Goal: Information Seeking & Learning: Learn about a topic

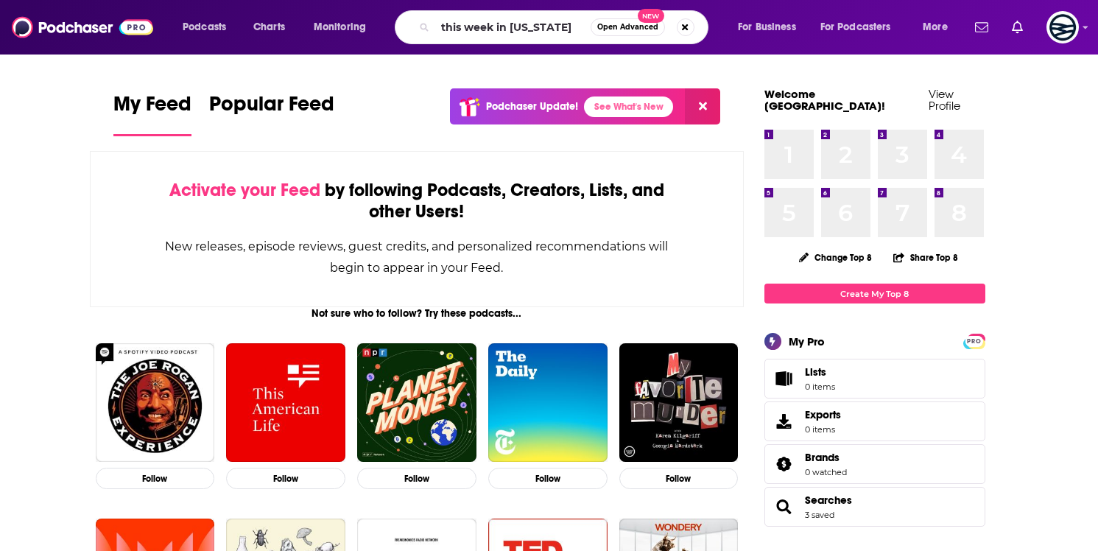
type input "this week in [US_STATE]"
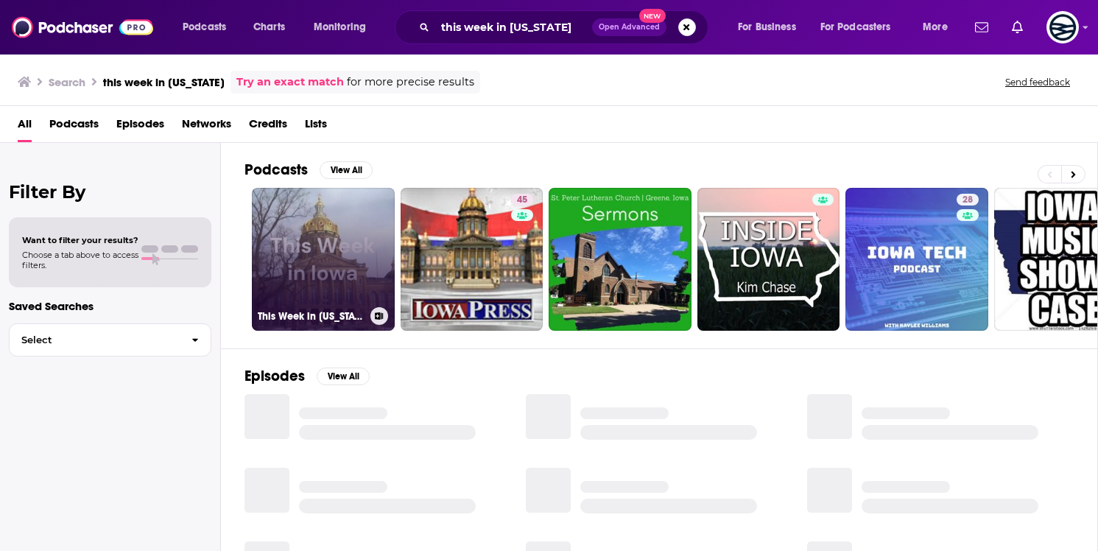
click at [322, 222] on link "This Week in [US_STATE]" at bounding box center [323, 259] width 143 height 143
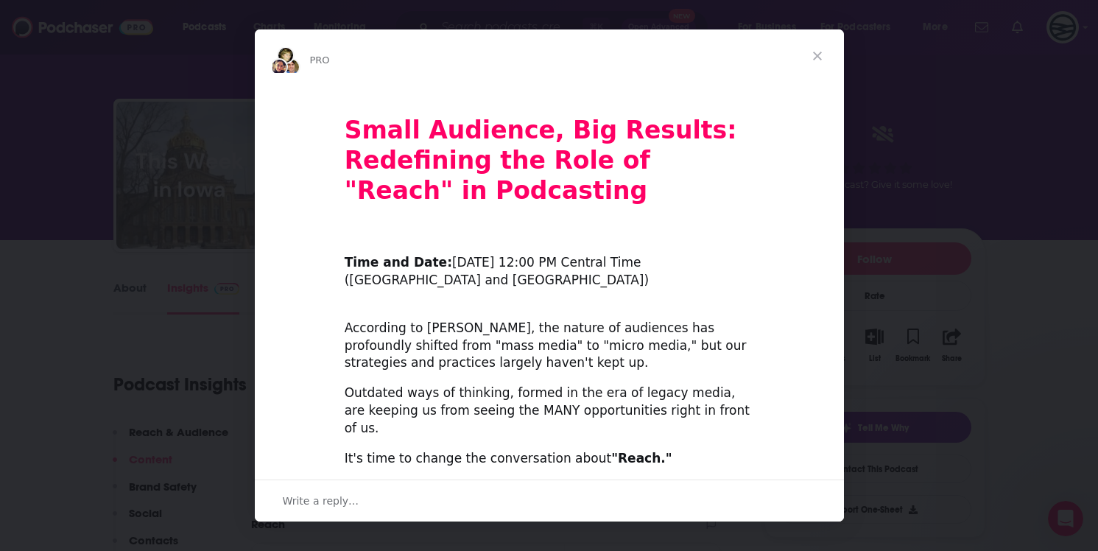
click at [817, 51] on span "Close" at bounding box center [817, 55] width 53 height 53
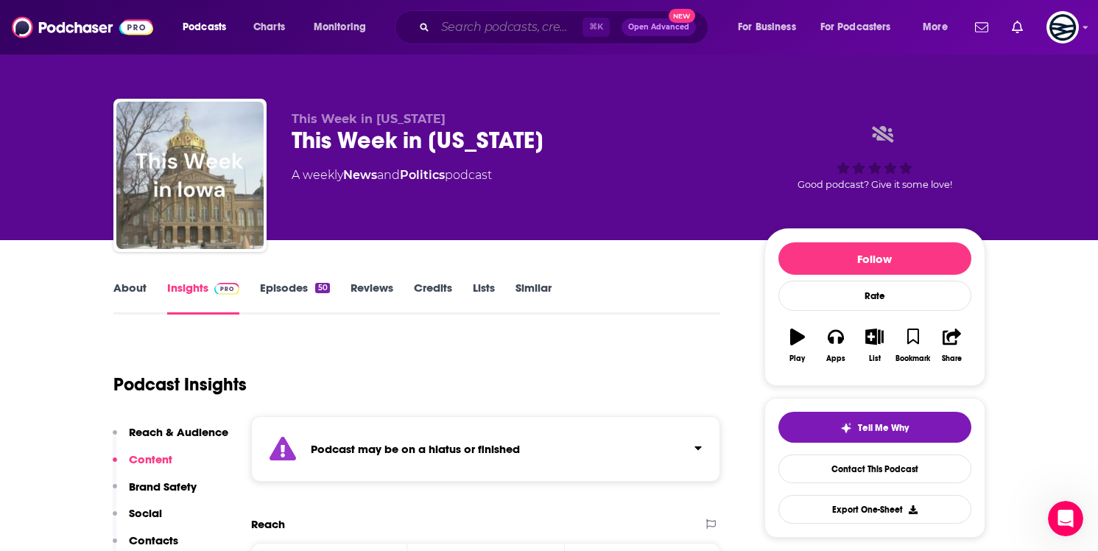
click at [530, 38] on input "Search podcasts, credits, & more..." at bounding box center [508, 27] width 147 height 24
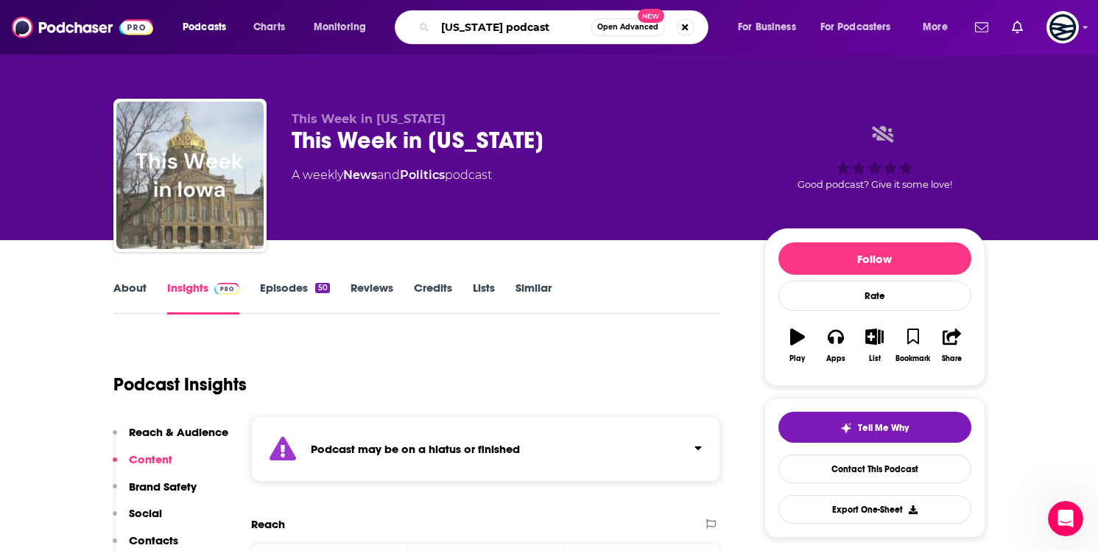
type input "[US_STATE] podcasts"
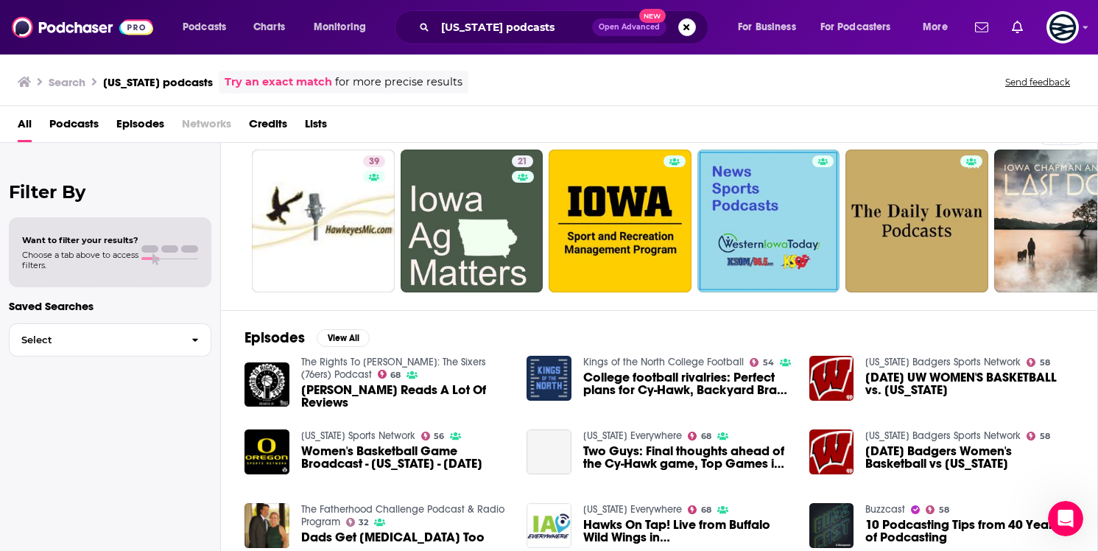
scroll to position [39, 0]
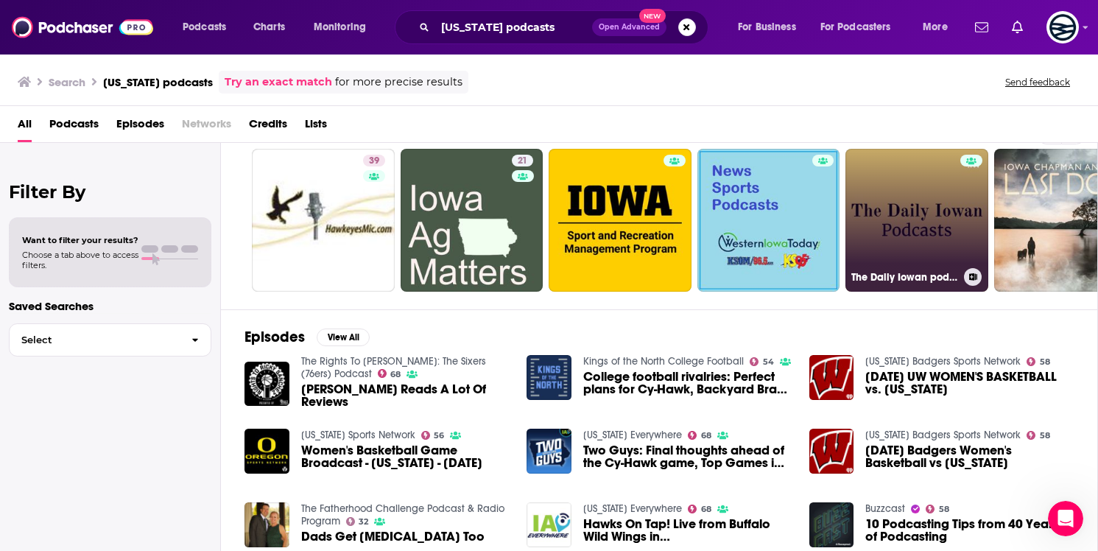
click at [880, 255] on link "The Daily Iowan podcasts" at bounding box center [917, 220] width 143 height 143
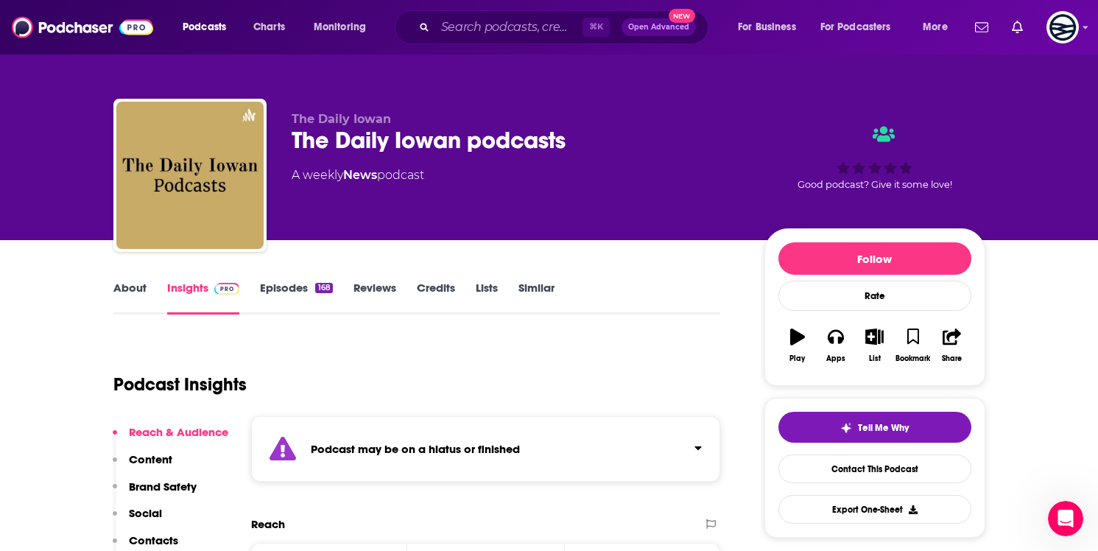
click at [327, 288] on div "168" at bounding box center [323, 288] width 17 height 10
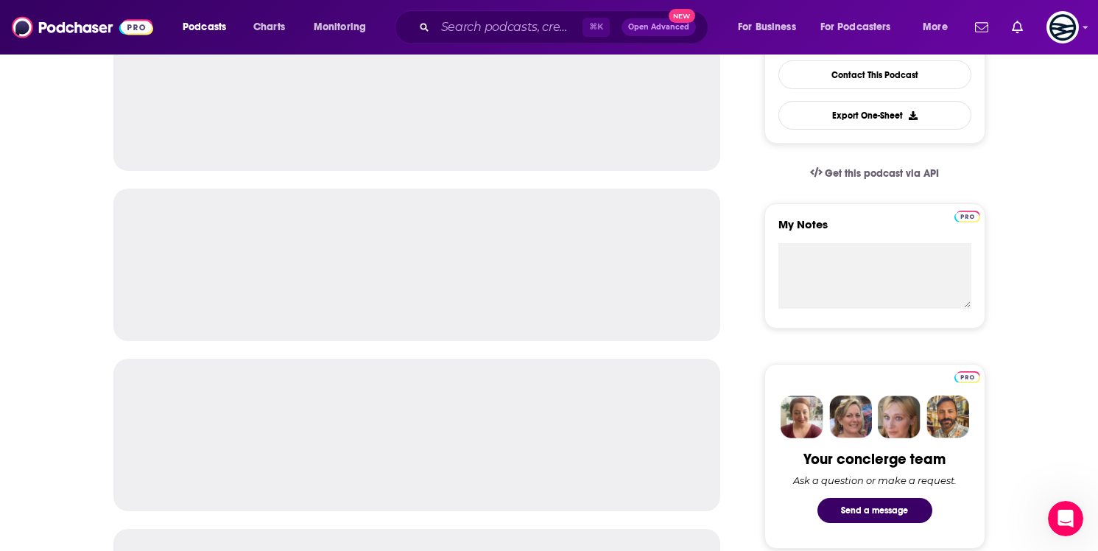
scroll to position [505, 0]
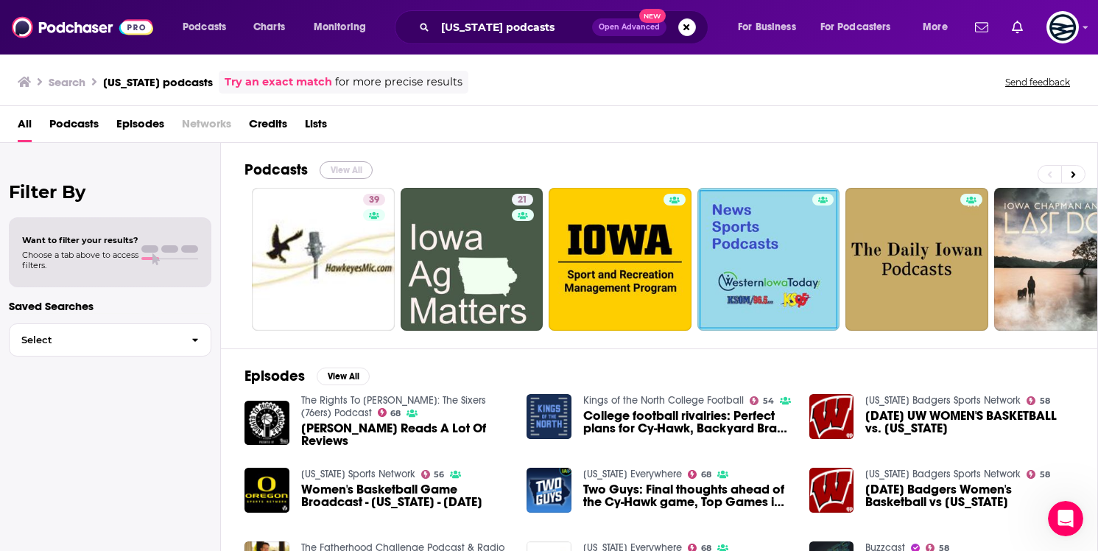
click at [338, 165] on button "View All" at bounding box center [346, 170] width 53 height 18
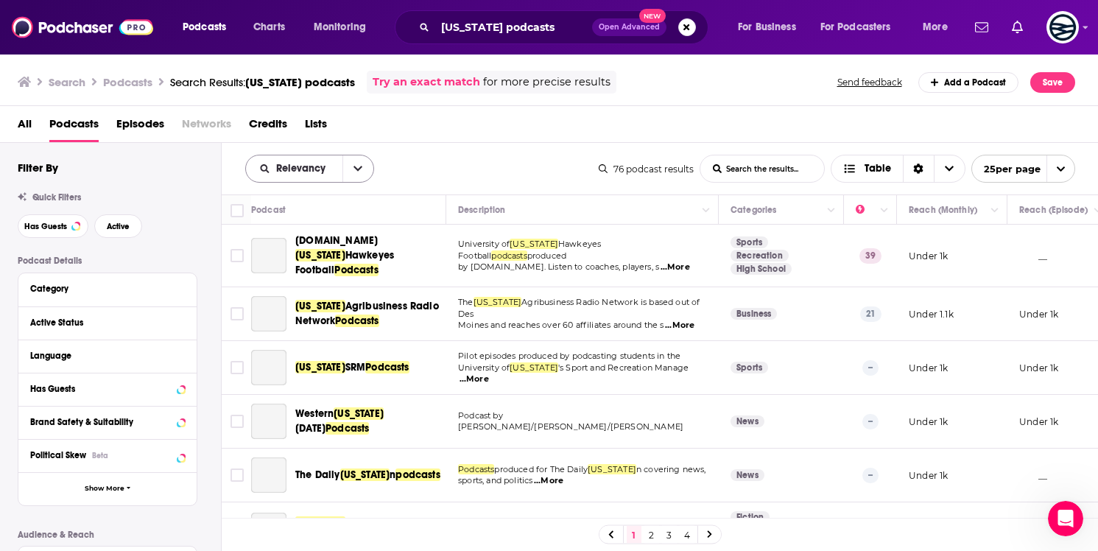
click at [354, 170] on icon "open menu" at bounding box center [358, 169] width 9 height 10
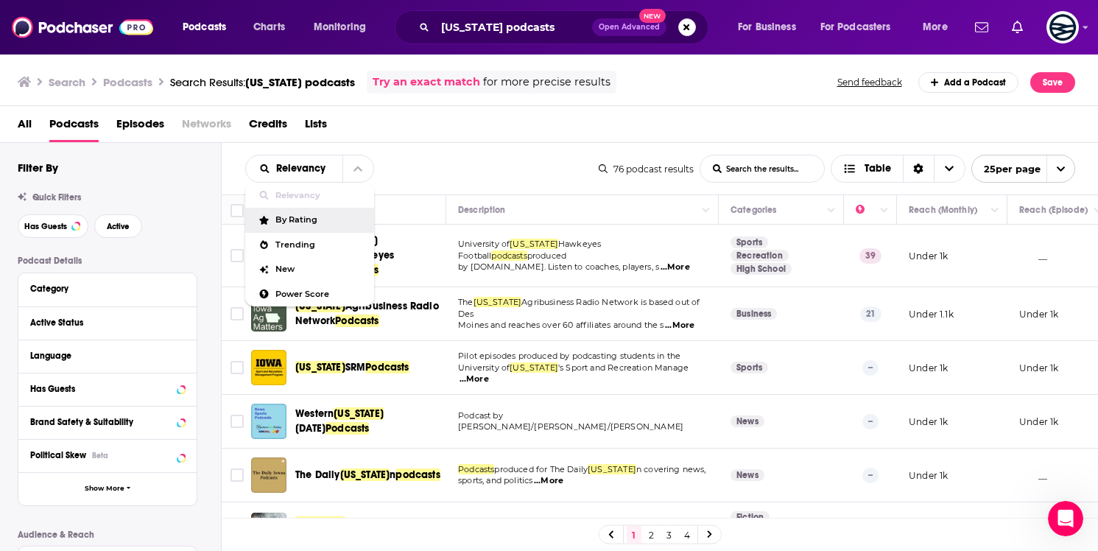
click at [468, 152] on div "Relevancy Relevancy By Rating Trending New Power Score List Search Input Search…" at bounding box center [660, 169] width 877 height 52
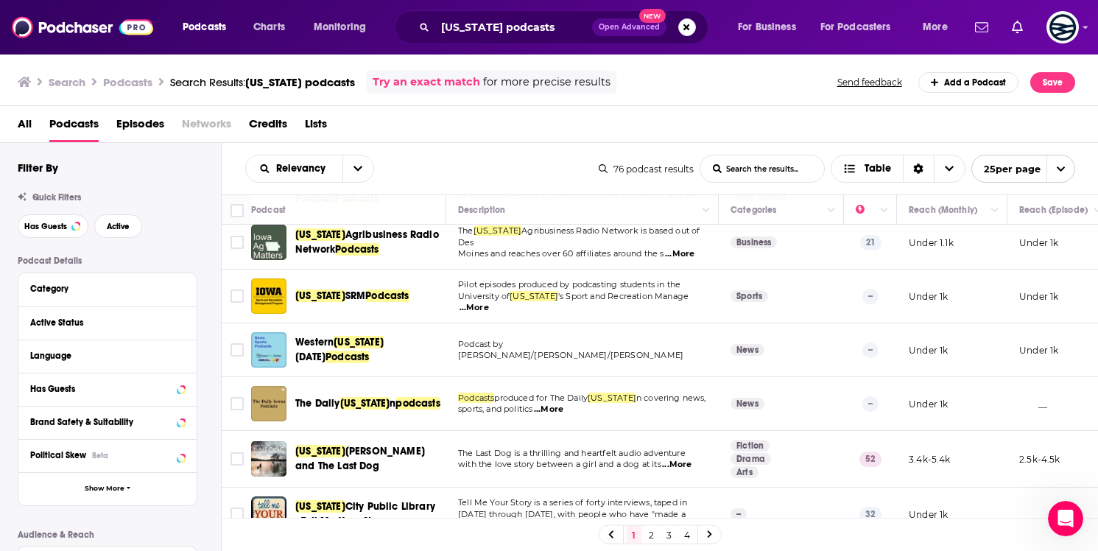
scroll to position [80, 0]
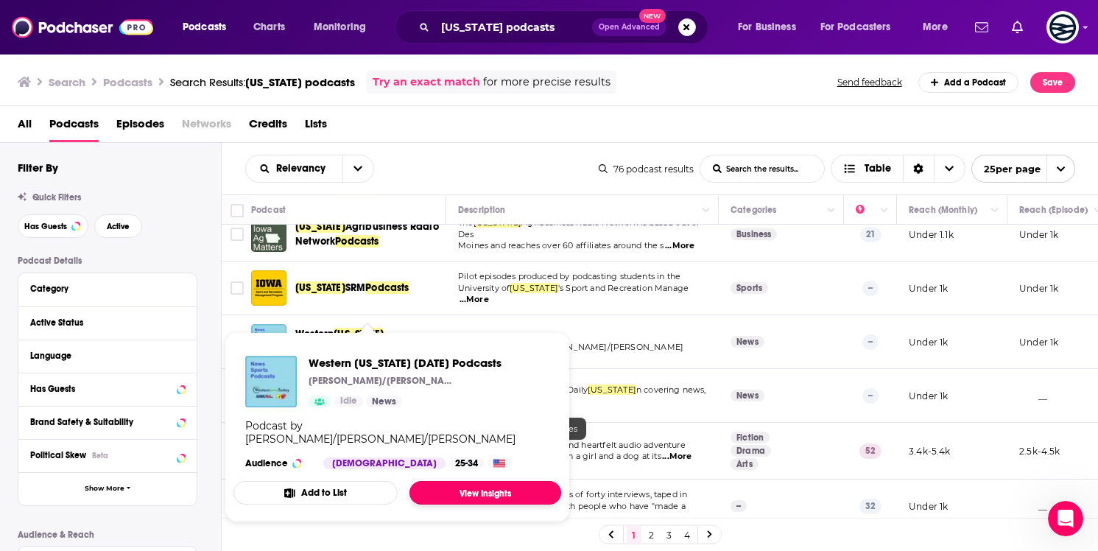
click at [464, 481] on link "View Insights" at bounding box center [486, 493] width 152 height 24
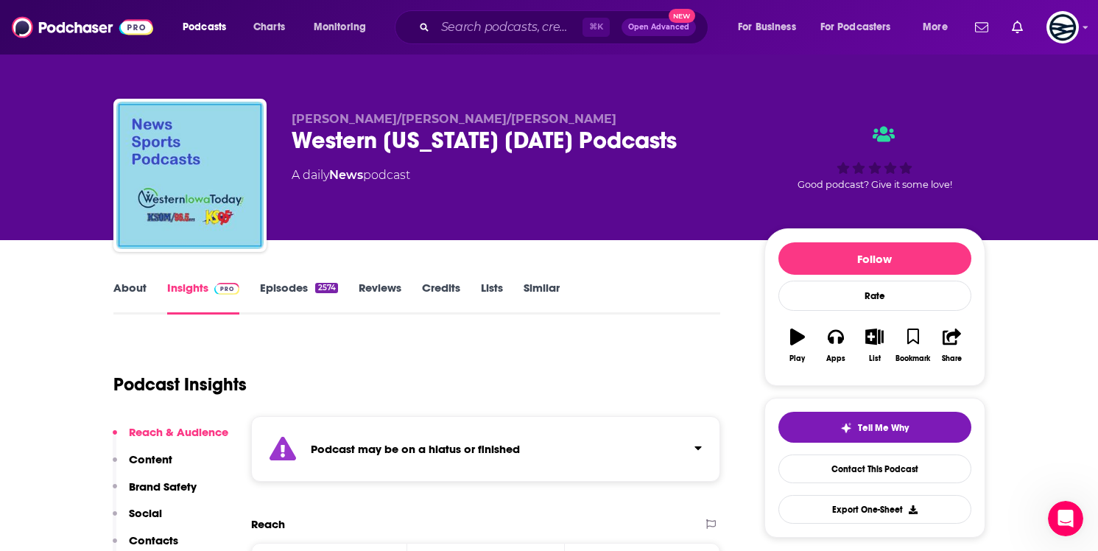
scroll to position [4, 0]
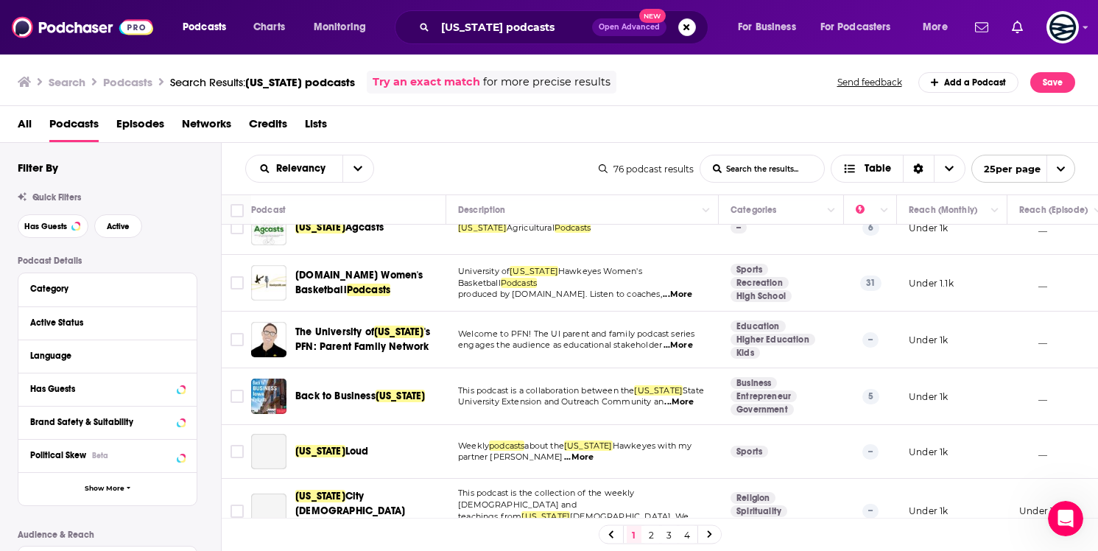
scroll to position [415, 0]
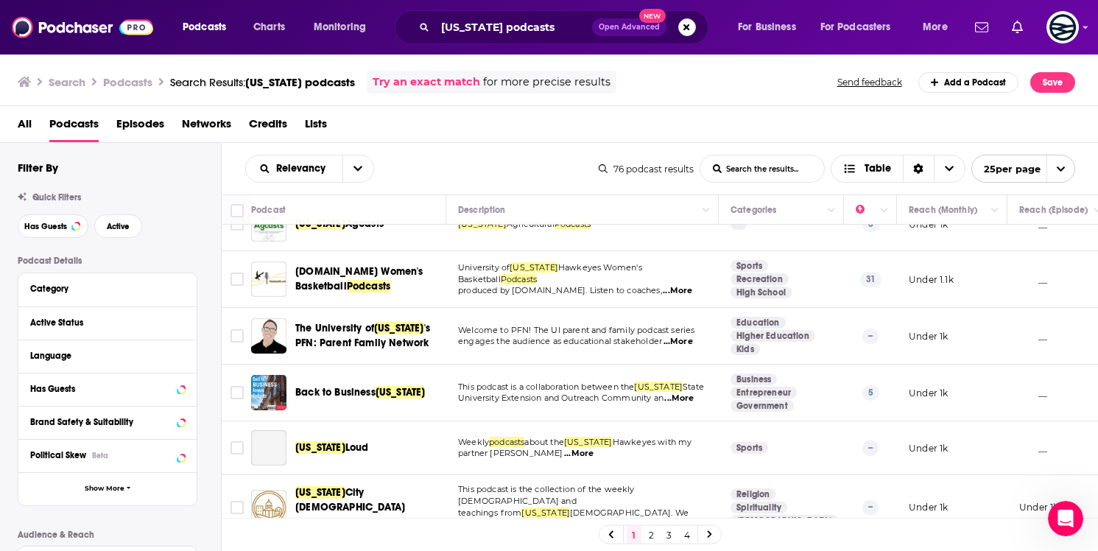
click at [446, 76] on link "Try an exact match" at bounding box center [427, 82] width 108 height 17
click at [541, 24] on input "[US_STATE] podcasts" at bounding box center [513, 27] width 157 height 24
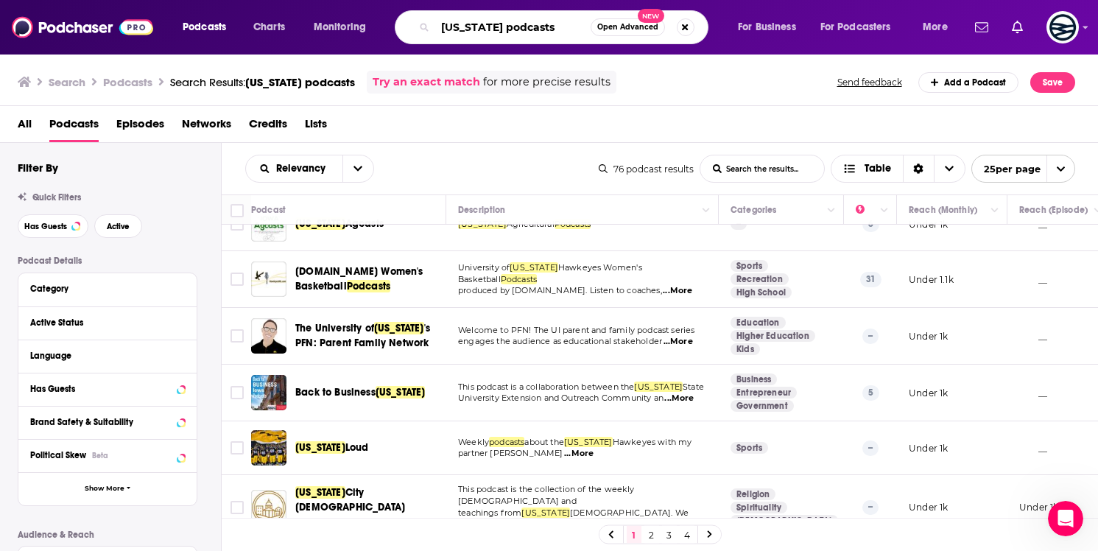
click at [541, 24] on input "[US_STATE] podcasts" at bounding box center [512, 27] width 155 height 24
click at [541, 24] on input ""[US_STATE] podcasts"We" at bounding box center [512, 27] width 155 height 24
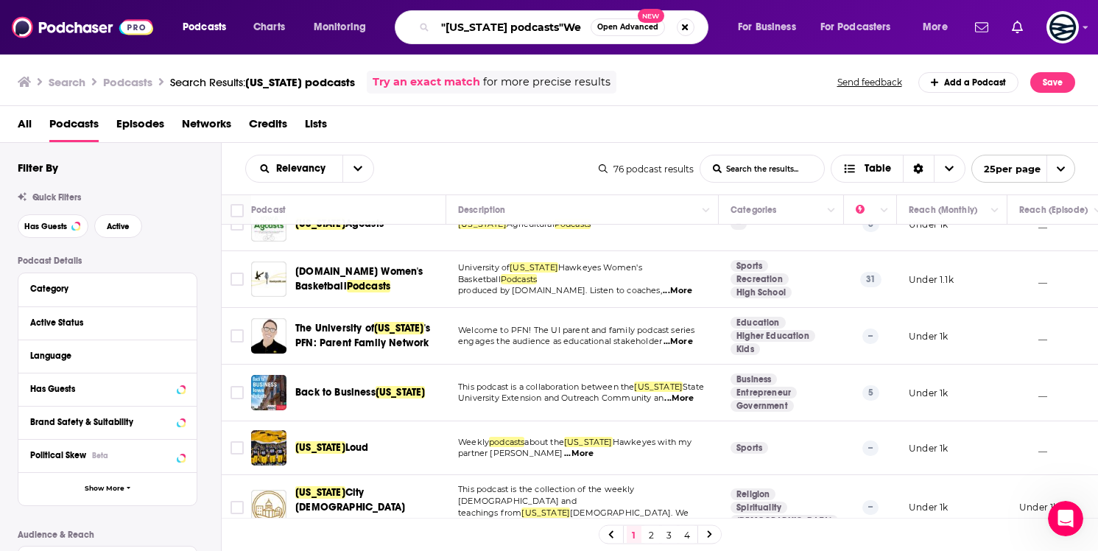
click at [541, 24] on input ""[US_STATE] podcasts"We" at bounding box center [512, 27] width 155 height 24
drag, startPoint x: 541, startPoint y: 24, endPoint x: 376, endPoint y: 13, distance: 165.4
click at [376, 13] on div "Podcasts Charts Monitoring "[US_STATE] podcasts"W Open Advanced New For Busines…" at bounding box center [567, 27] width 790 height 34
type input ""[US_STATE] podcasts"
click at [683, 25] on button "Search podcasts, credits, & more..." at bounding box center [686, 27] width 18 height 18
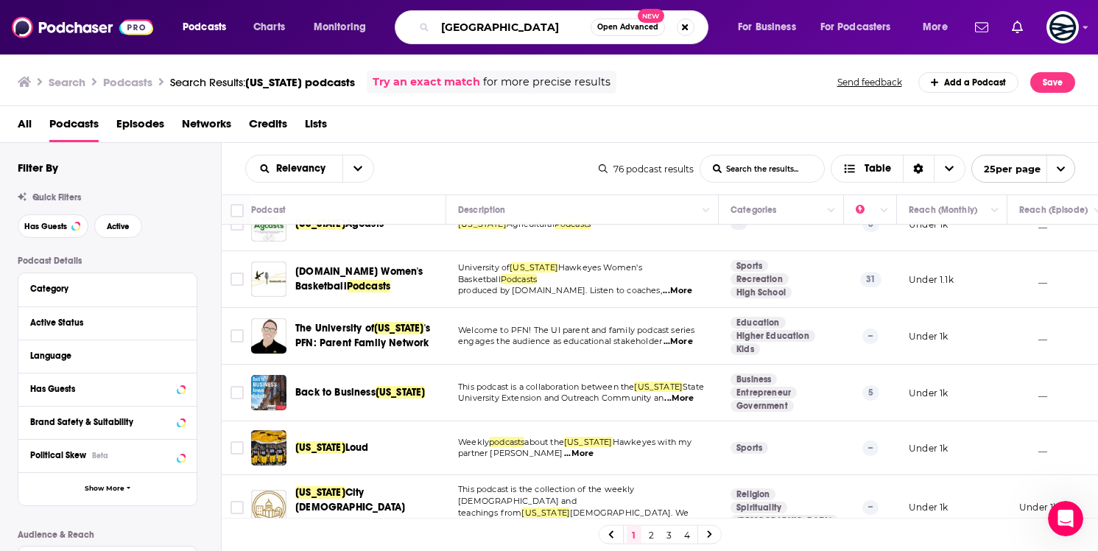
type input "[GEOGRAPHIC_DATA]"
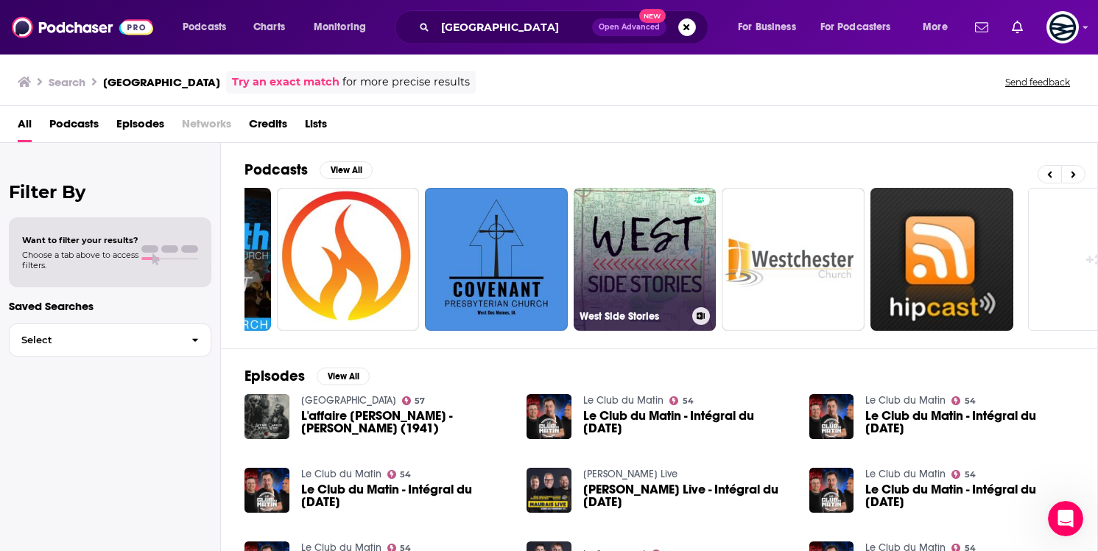
click at [675, 252] on link "West Side Stories" at bounding box center [645, 259] width 143 height 143
